Goal: Use online tool/utility: Utilize a website feature to perform a specific function

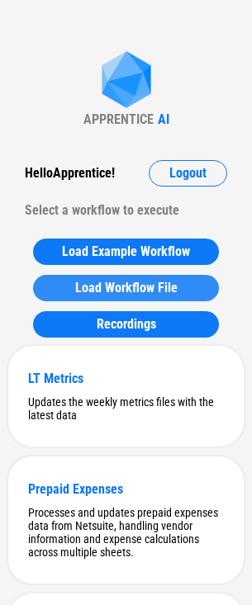
click at [125, 284] on span "Load Workflow File" at bounding box center [126, 288] width 102 height 13
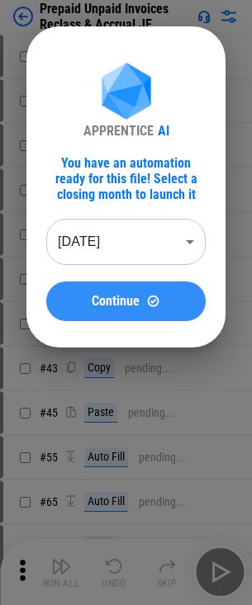
click at [185, 309] on button "Continue" at bounding box center [125, 302] width 159 height 40
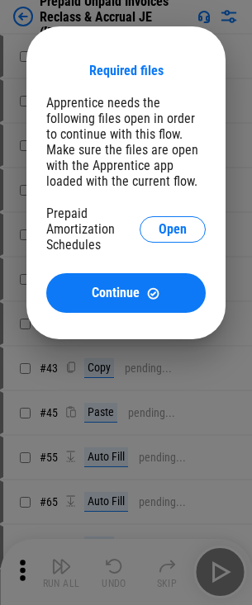
click at [185, 309] on button "Continue" at bounding box center [125, 293] width 159 height 40
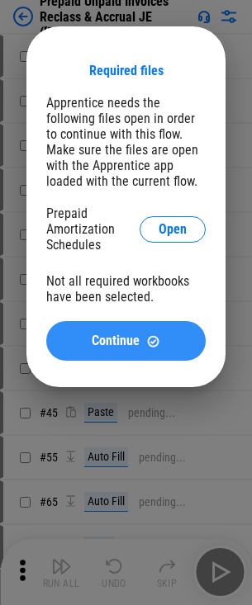
click at [164, 332] on button "Continue" at bounding box center [125, 341] width 159 height 40
click at [169, 338] on div "Continue" at bounding box center [126, 341] width 120 height 14
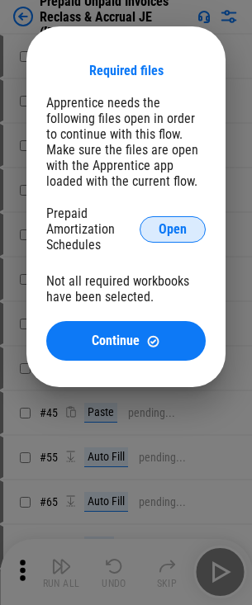
click at [178, 225] on span "Open" at bounding box center [173, 229] width 28 height 13
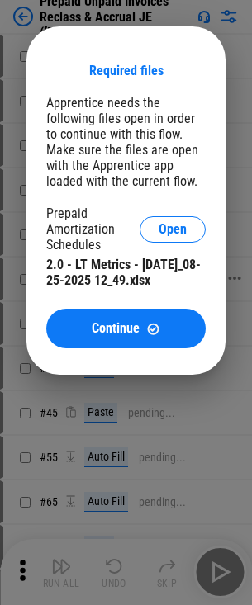
click at [154, 340] on button "Continue" at bounding box center [125, 329] width 159 height 40
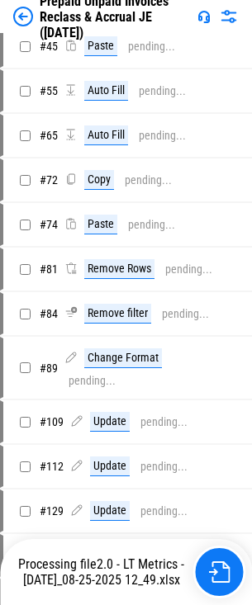
scroll to position [413, 0]
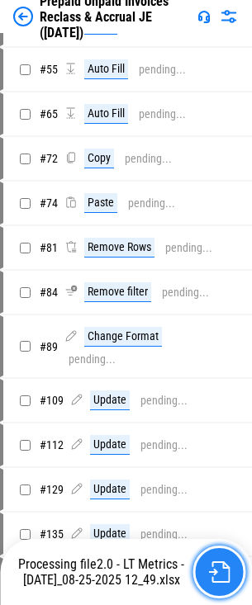
click at [225, 575] on img "button" at bounding box center [218, 571] width 21 height 21
click at [225, 573] on img "button" at bounding box center [218, 571] width 21 height 21
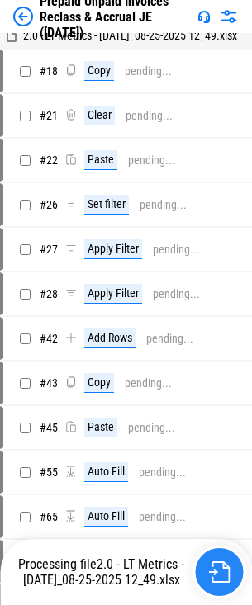
scroll to position [0, 0]
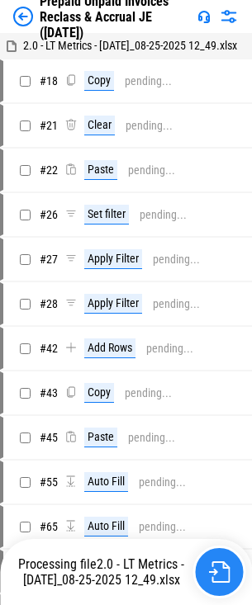
click at [222, 560] on button "button" at bounding box center [218, 572] width 53 height 53
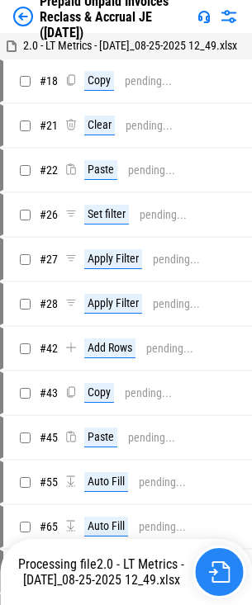
click at [222, 560] on button "button" at bounding box center [218, 572] width 53 height 53
